Goal: Information Seeking & Learning: Check status

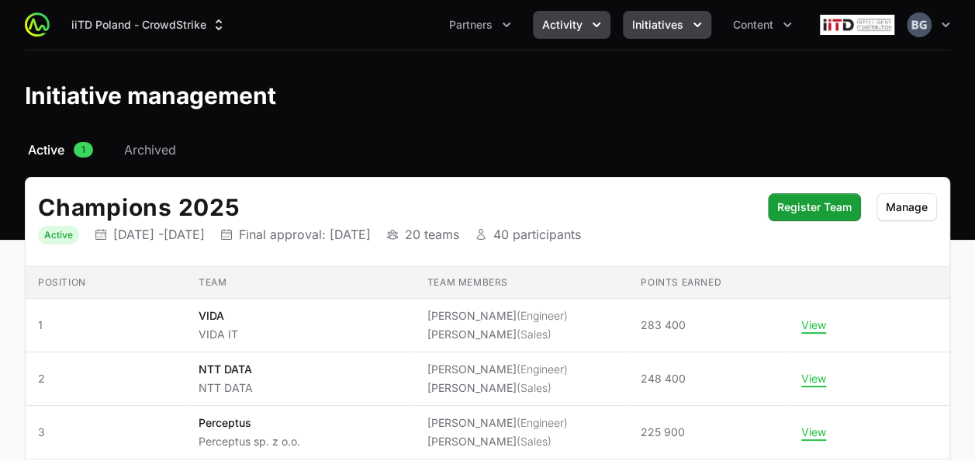
click at [576, 29] on span "Activity" at bounding box center [562, 25] width 40 height 16
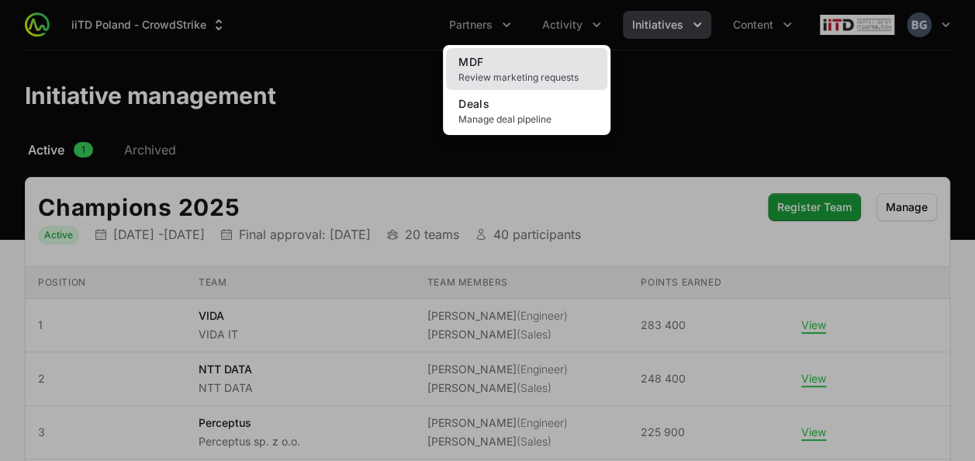
click at [555, 86] on link "MDF Review marketing requests" at bounding box center [526, 69] width 161 height 42
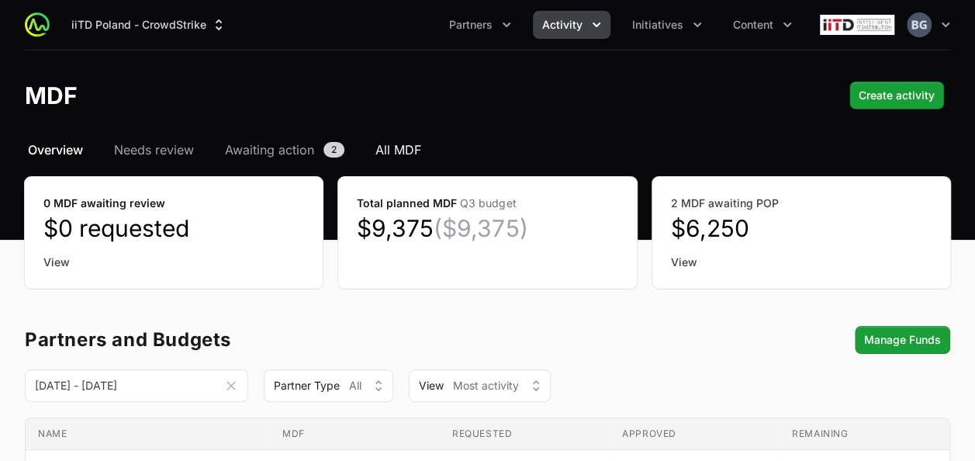
click at [413, 154] on span "All MDF" at bounding box center [398, 149] width 46 height 19
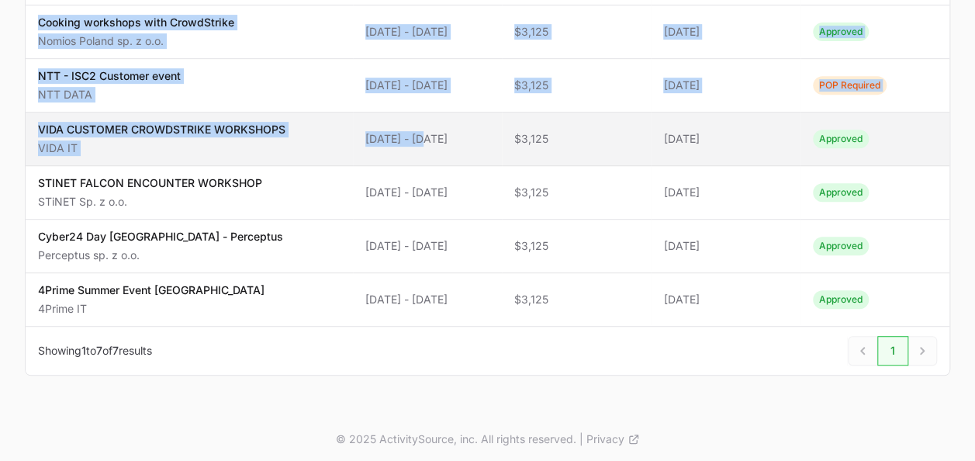
scroll to position [306, 0]
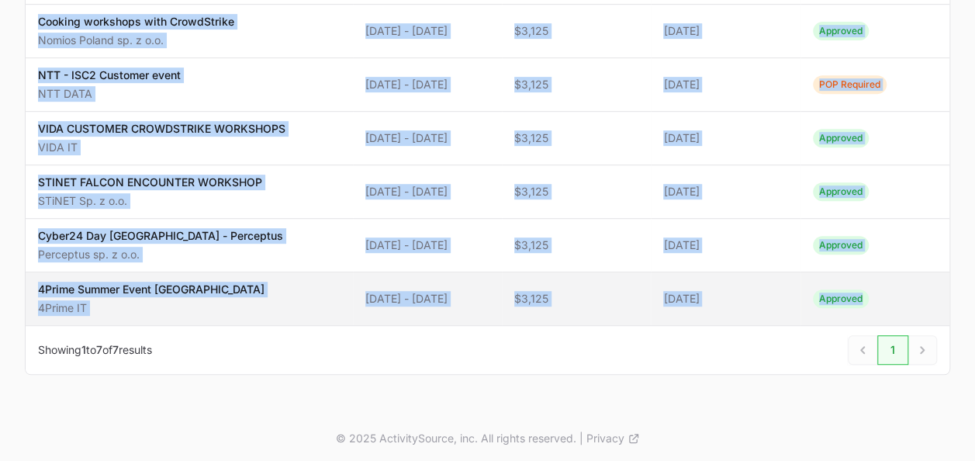
drag, startPoint x: 42, startPoint y: 195, endPoint x: 935, endPoint y: 305, distance: 899.4
click at [935, 305] on tbody "Name Clockwise - customer event CLOCKWISE Sp. z o. o. Sp. K. Activity Dates [DA…" at bounding box center [488, 138] width 924 height 375
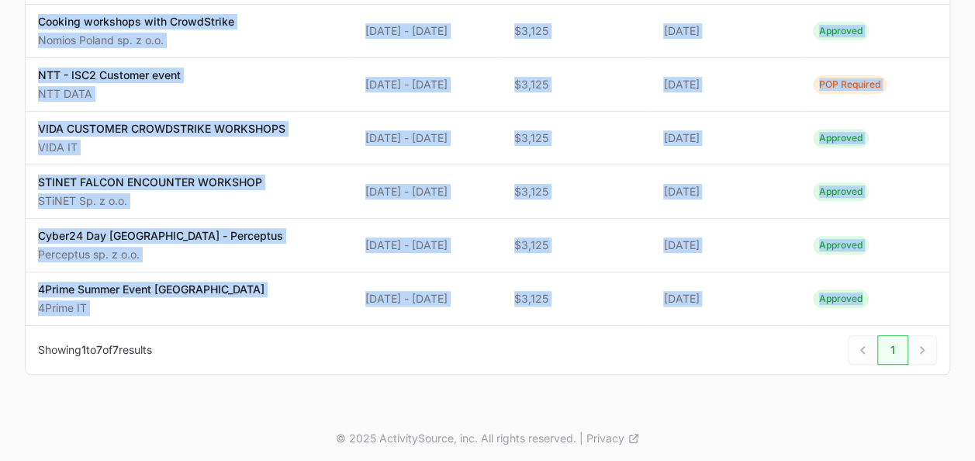
copy tbody "loremips - dolorsit ametc ADIPISCIN El. s d. e. Te. I. Utlabore Etdol 42 Mag 73…"
